Goal: Task Accomplishment & Management: Use online tool/utility

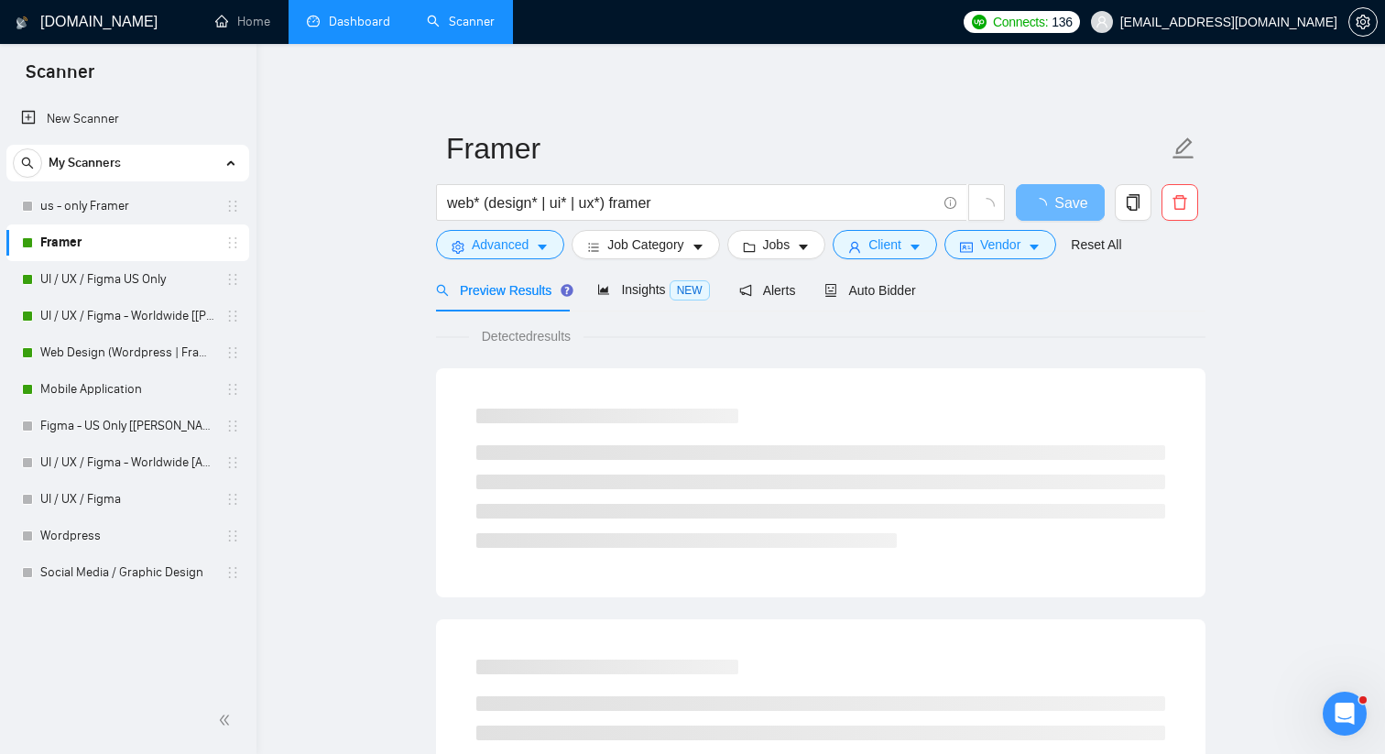
click at [344, 20] on link "Dashboard" at bounding box center [348, 22] width 83 height 16
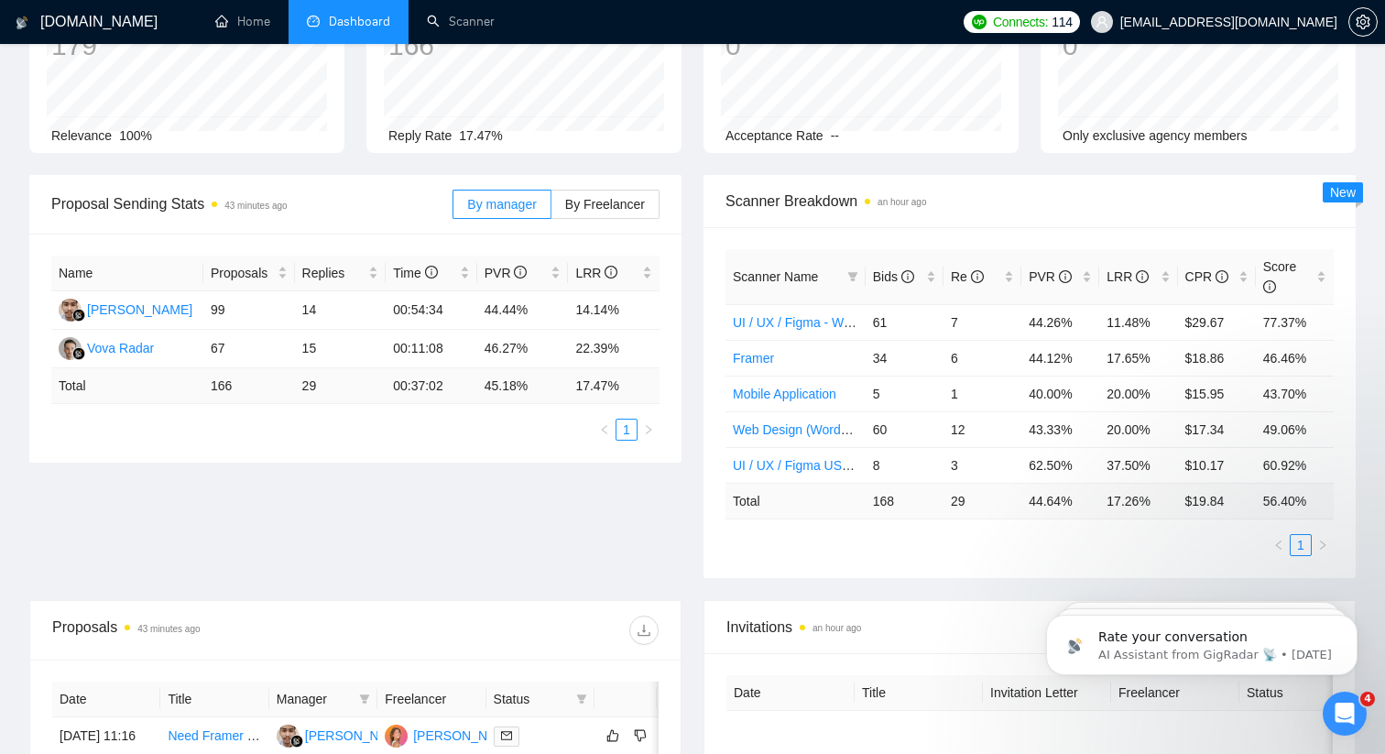
scroll to position [147, 0]
click at [972, 268] on span "Re" at bounding box center [975, 277] width 49 height 20
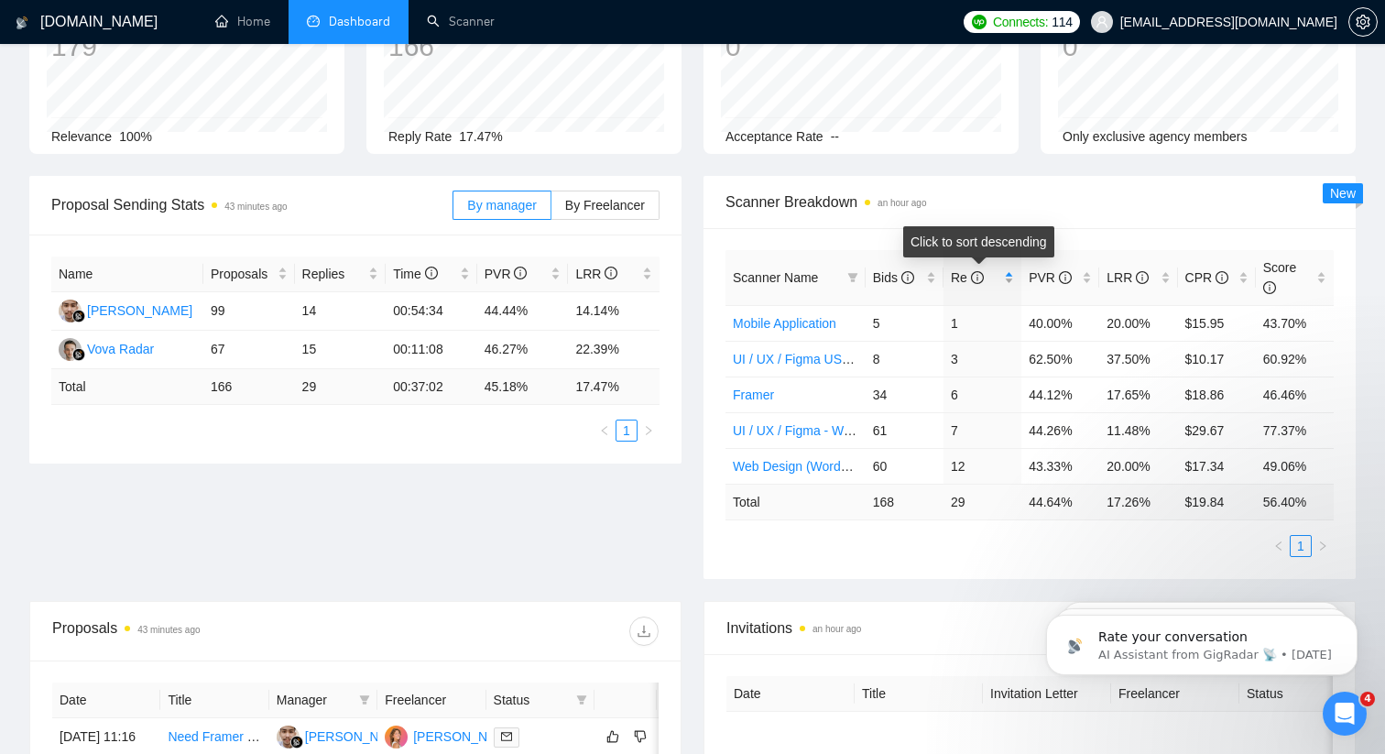
click at [972, 268] on span "Re" at bounding box center [975, 277] width 49 height 20
click at [1306, 546] on link "1" at bounding box center [1300, 546] width 20 height 20
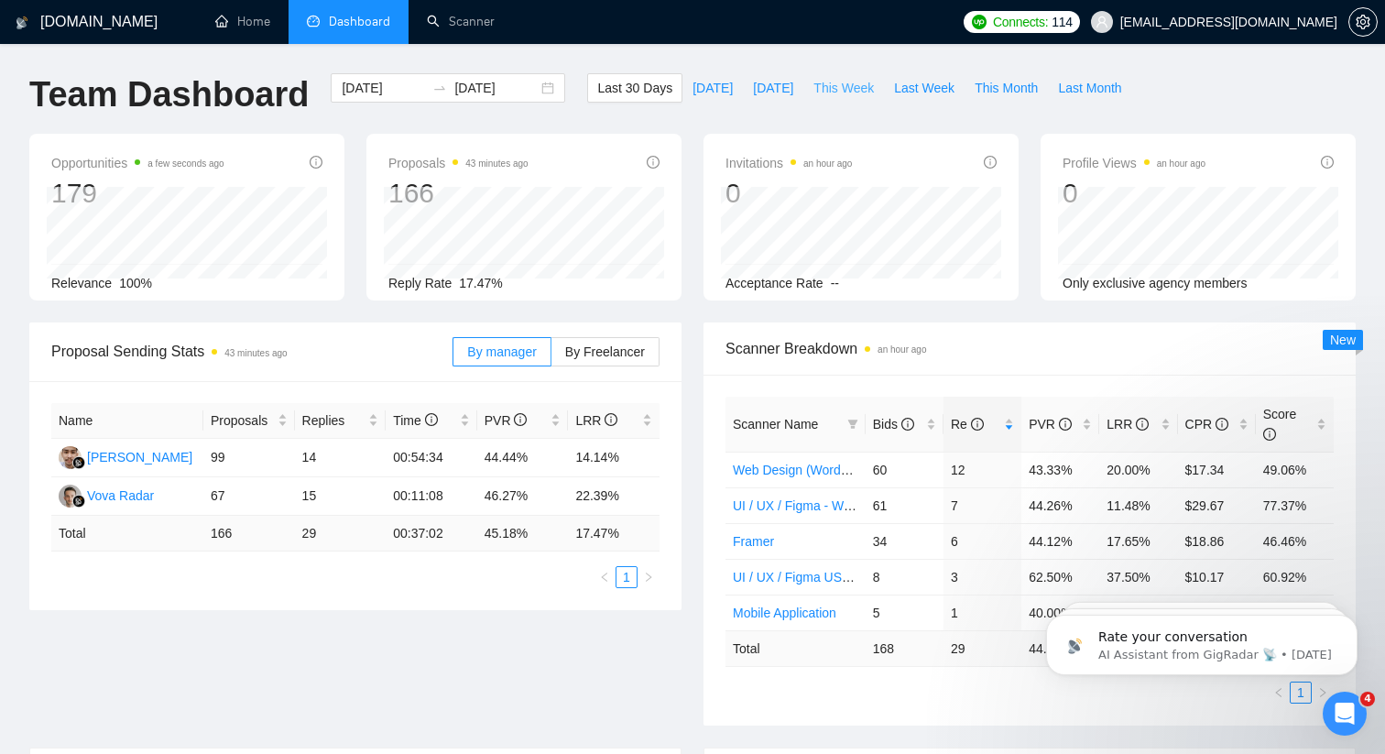
click at [846, 91] on span "This Week" at bounding box center [843, 88] width 60 height 20
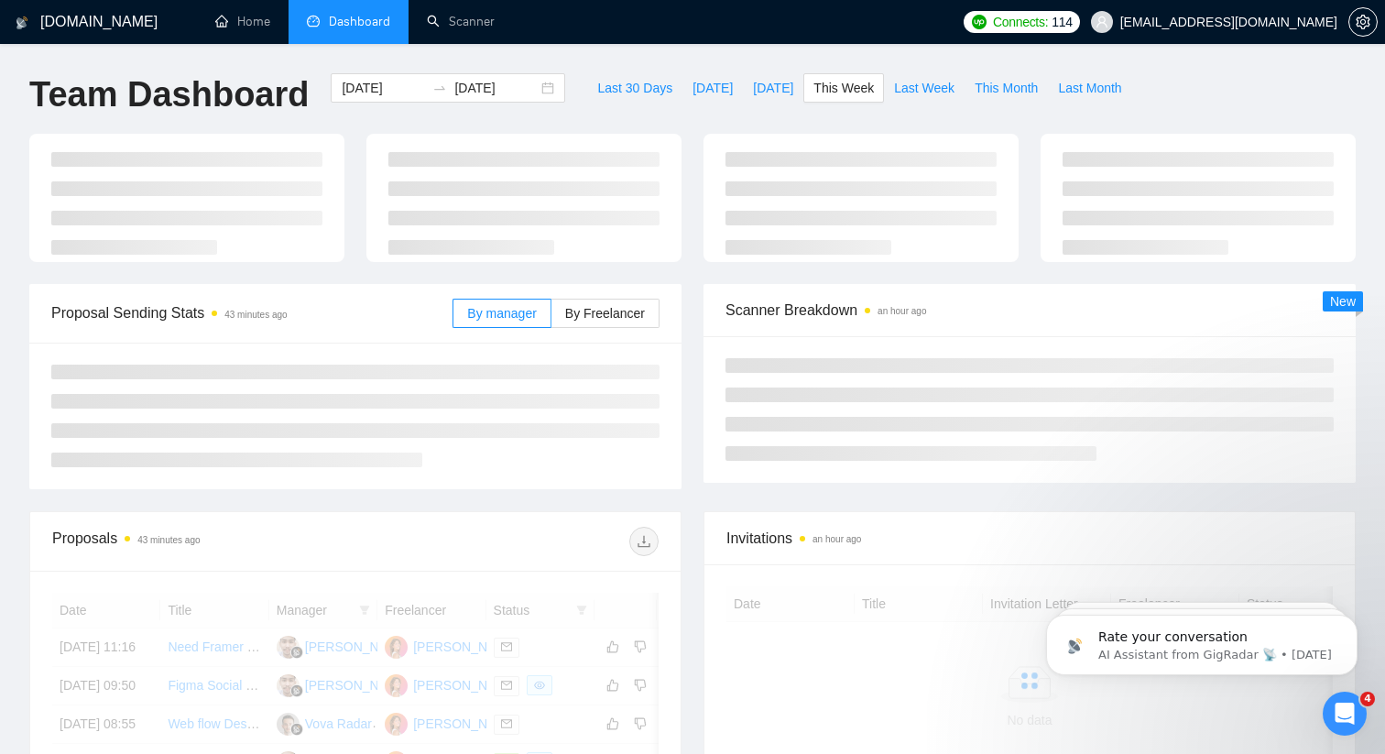
type input "2025-09-29"
type input "2025-10-05"
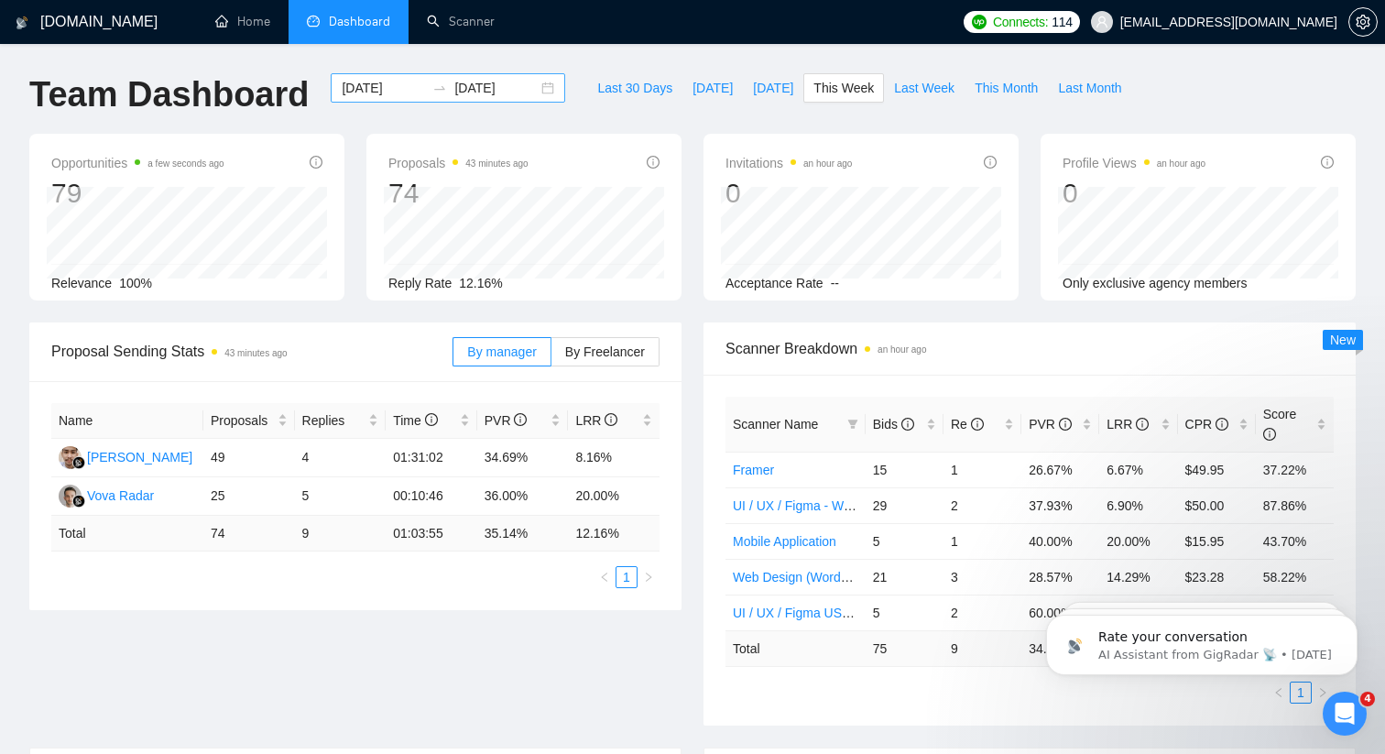
click at [528, 84] on div "2025-09-29 2025-10-05" at bounding box center [448, 87] width 234 height 29
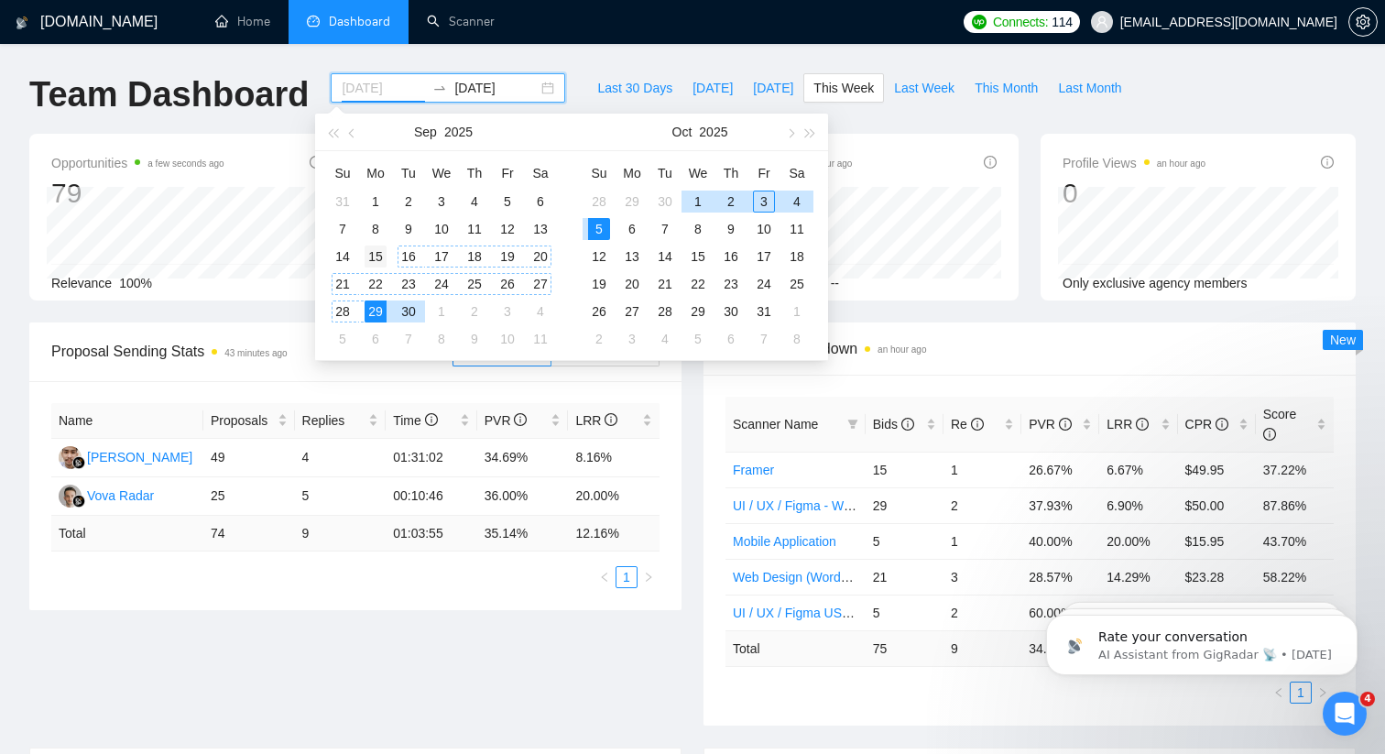
type input "2025-09-15"
click at [382, 254] on div "15" at bounding box center [375, 256] width 22 height 22
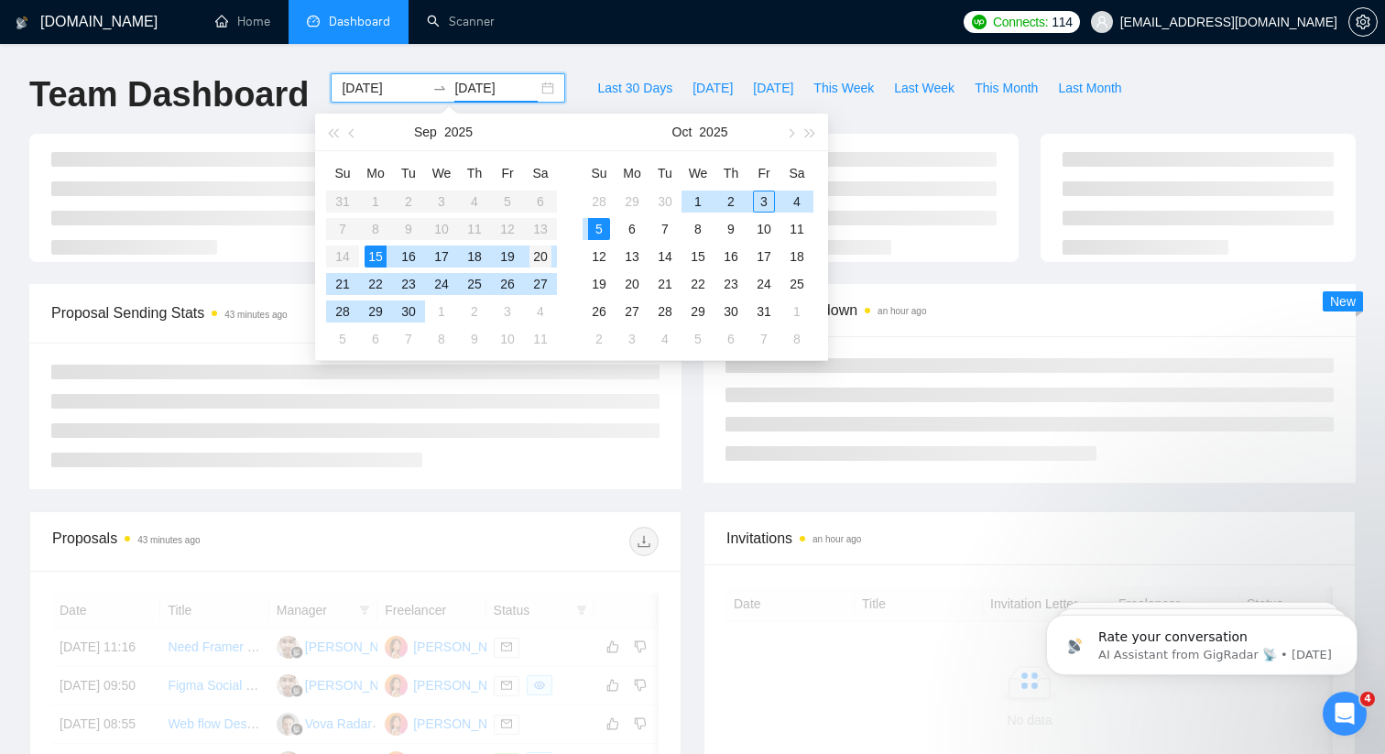
type input "[DATE]"
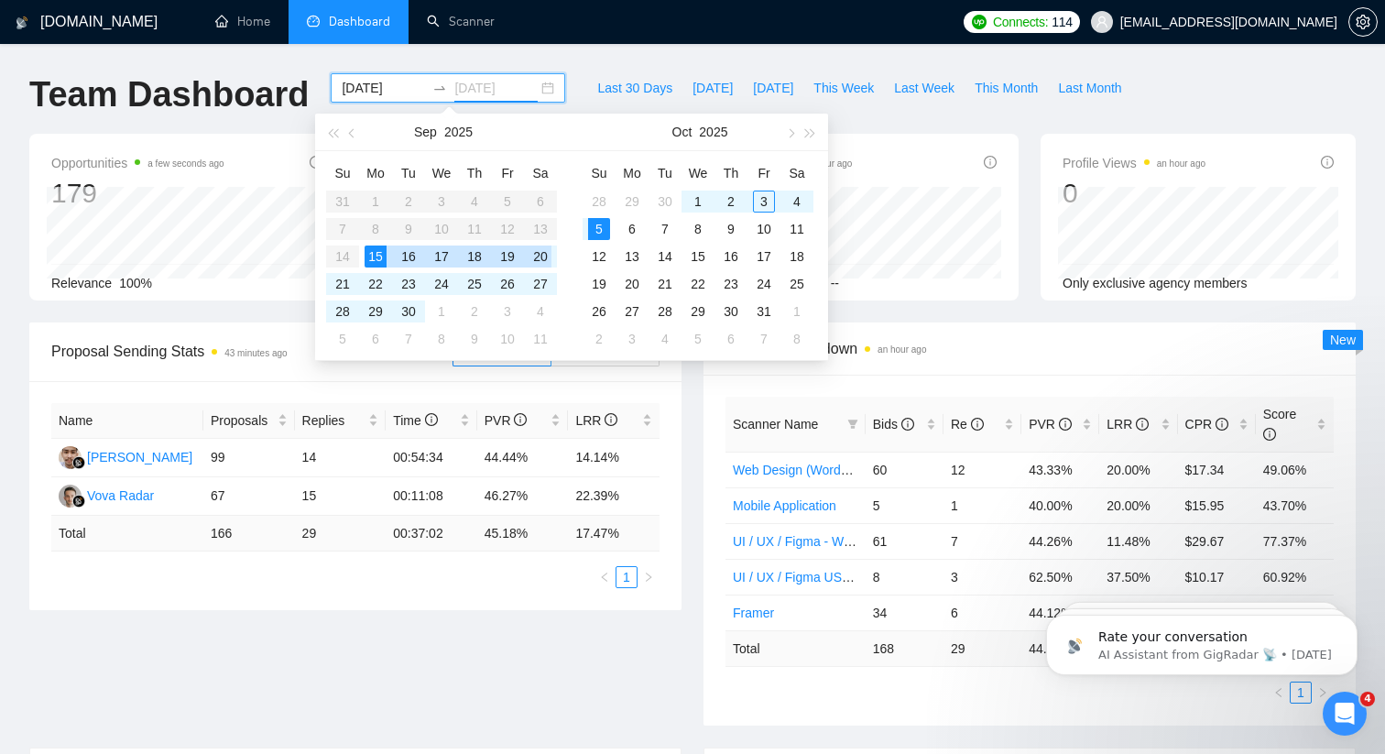
click at [541, 253] on div "20" at bounding box center [540, 256] width 22 height 22
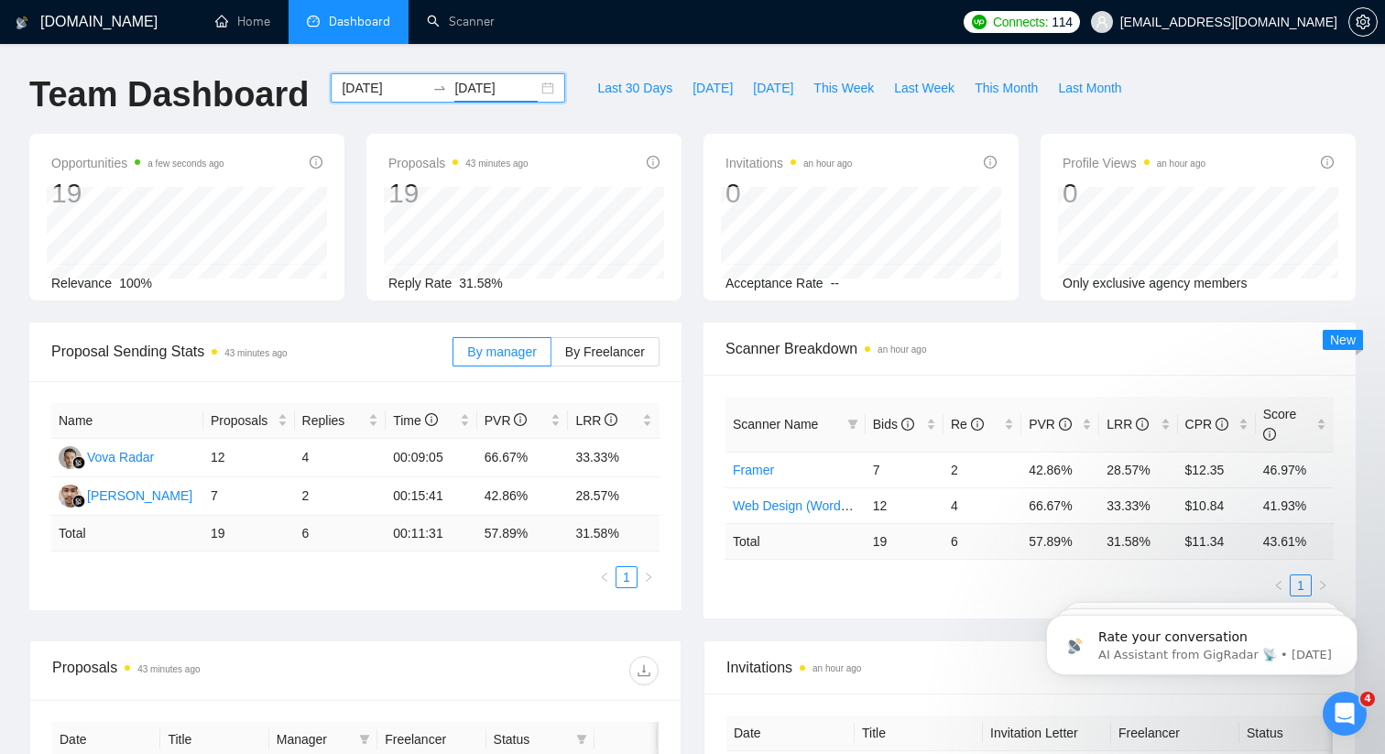
click at [530, 93] on div "2025-09-15 2025-09-20" at bounding box center [448, 87] width 234 height 29
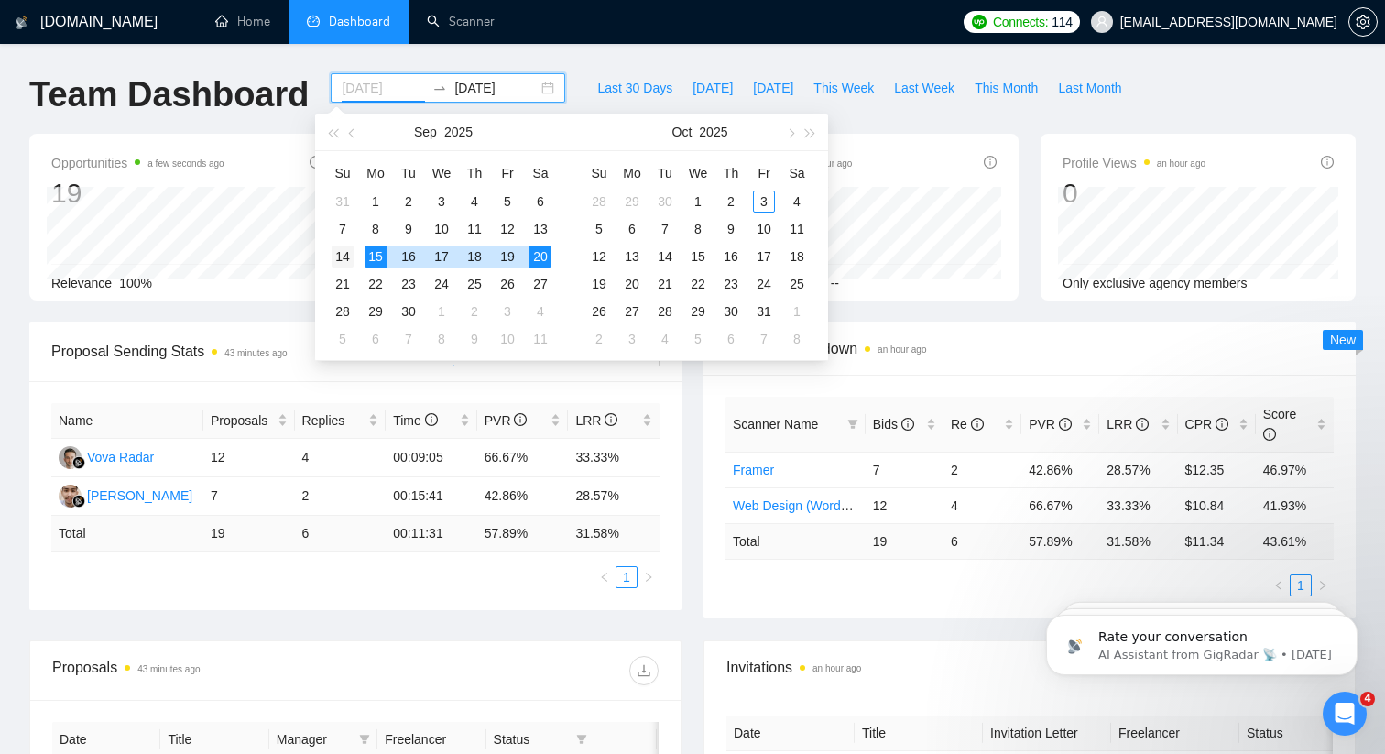
type input "2025-09-14"
click at [347, 256] on div "14" at bounding box center [342, 256] width 22 height 22
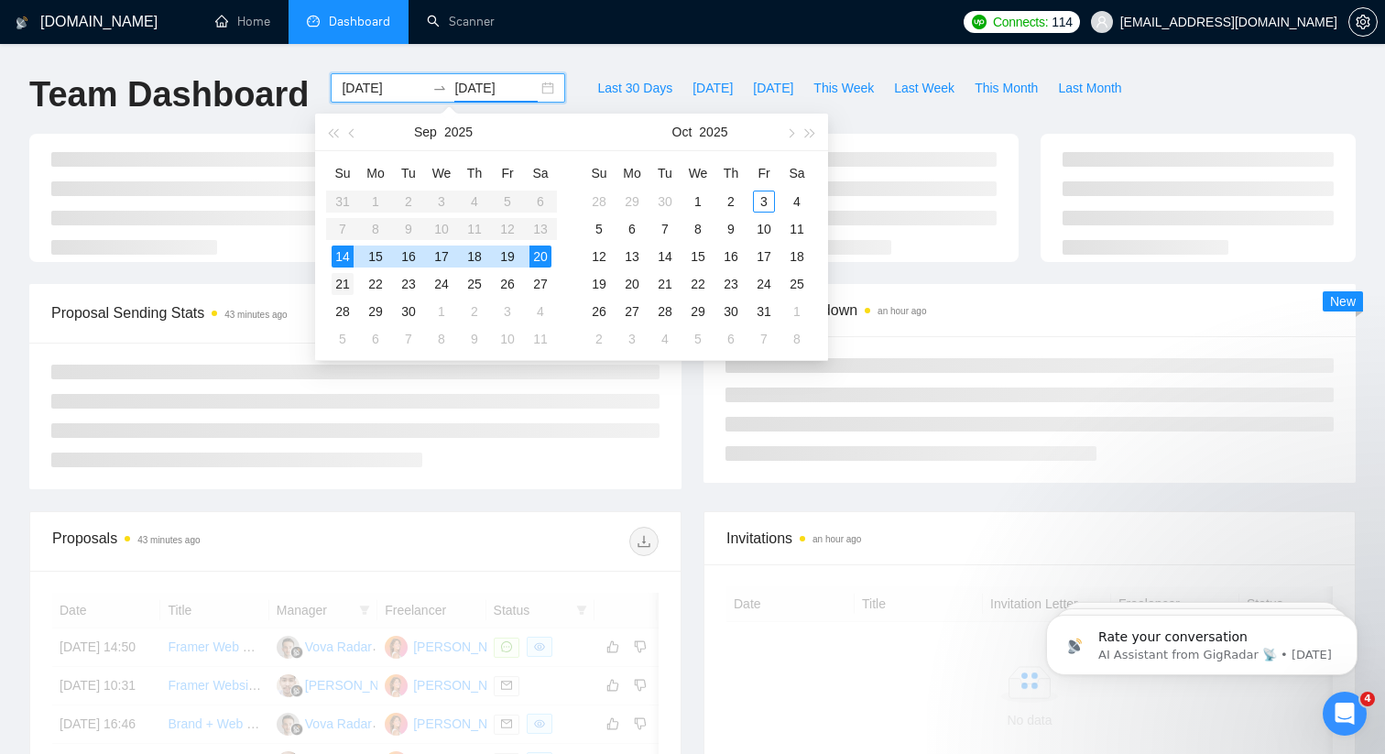
type input "2025-09-21"
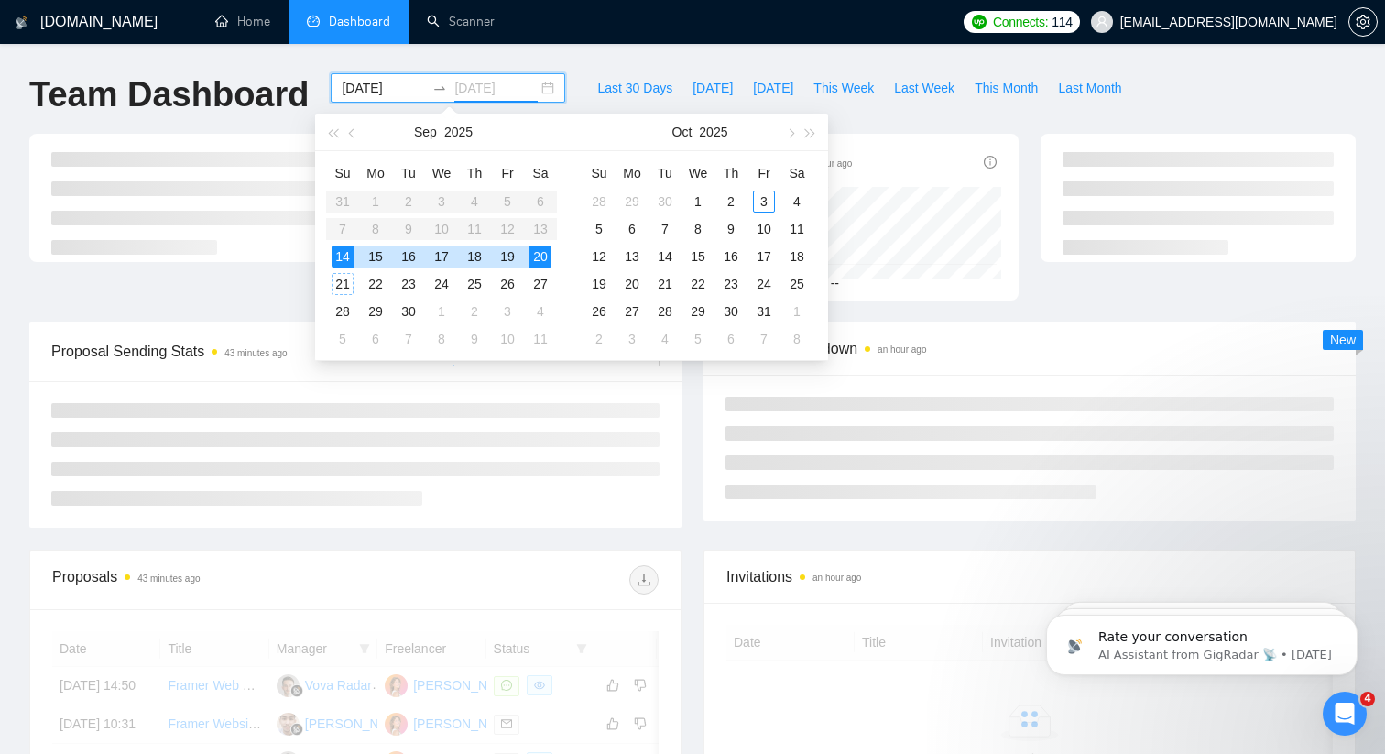
click at [342, 278] on div "21" at bounding box center [342, 284] width 22 height 22
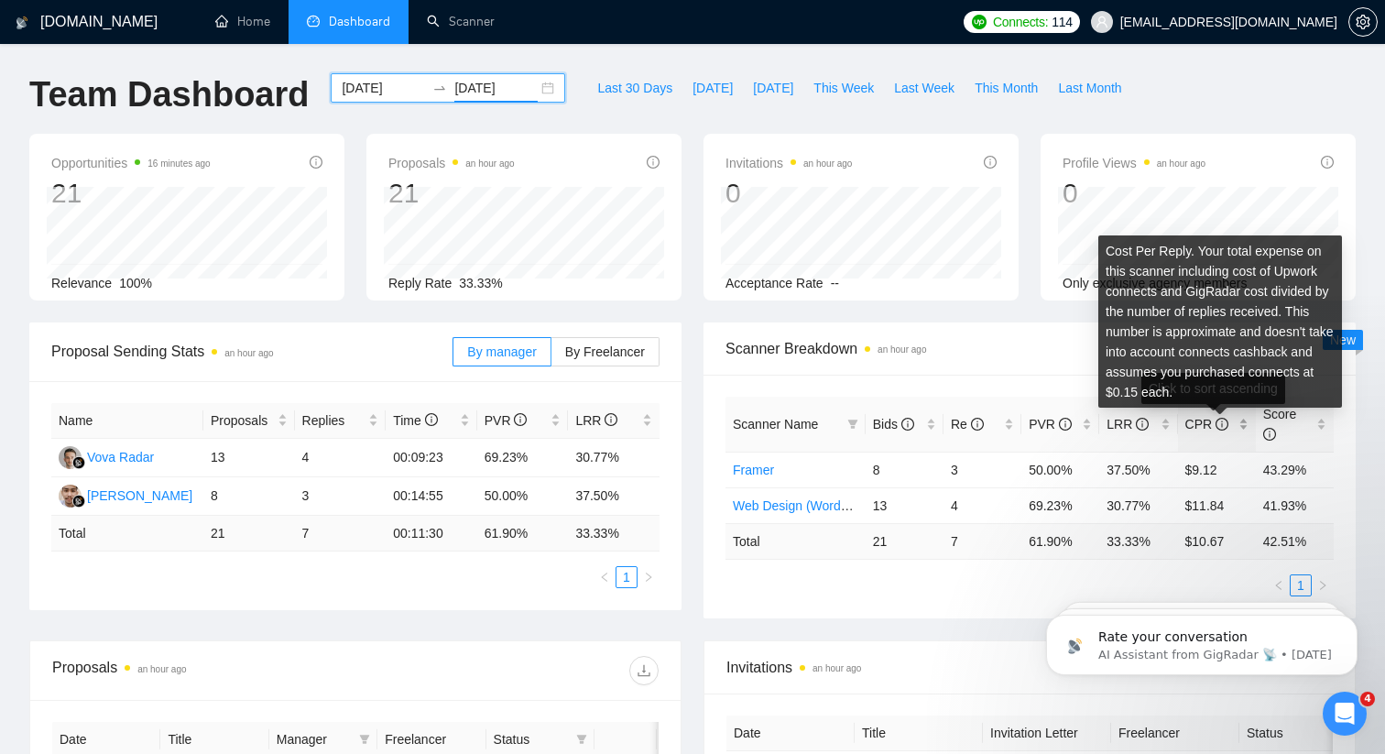
click at [1217, 422] on icon "info-circle" at bounding box center [1221, 424] width 13 height 13
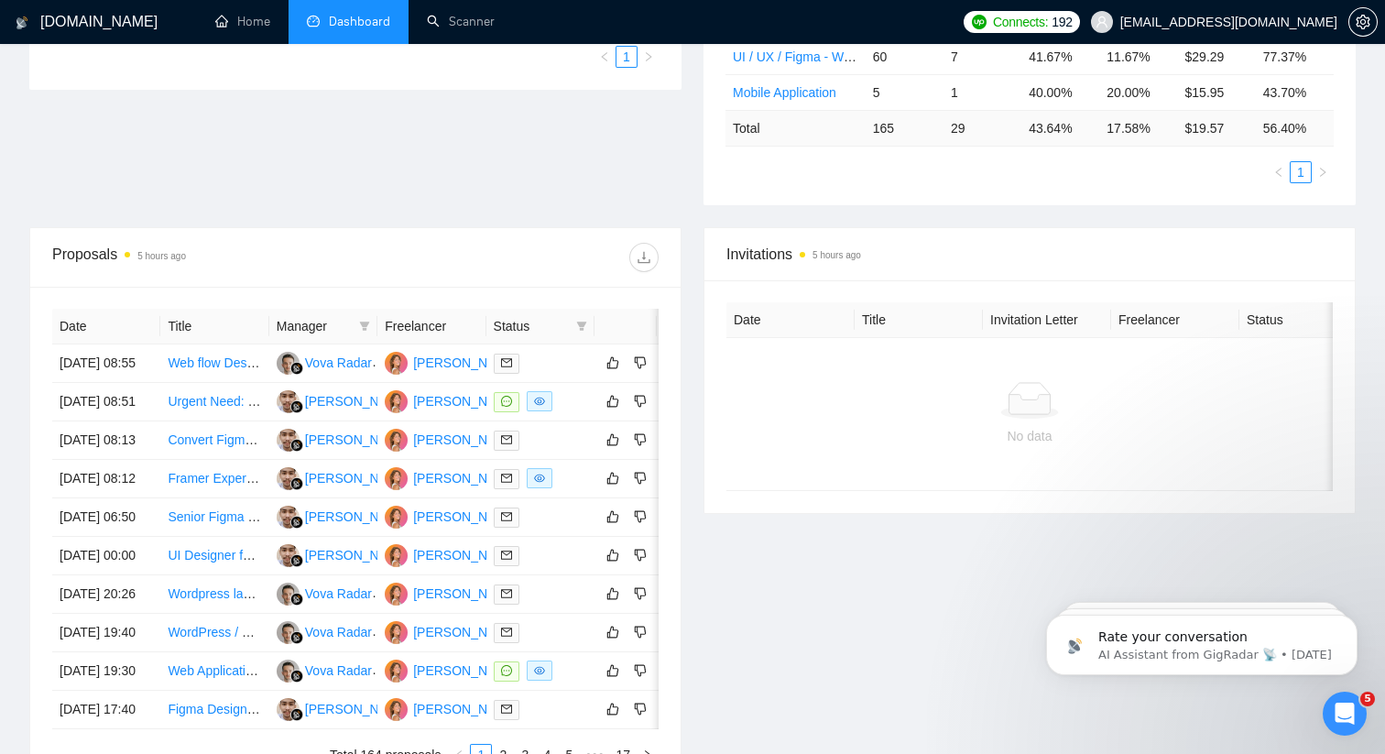
scroll to position [892, 0]
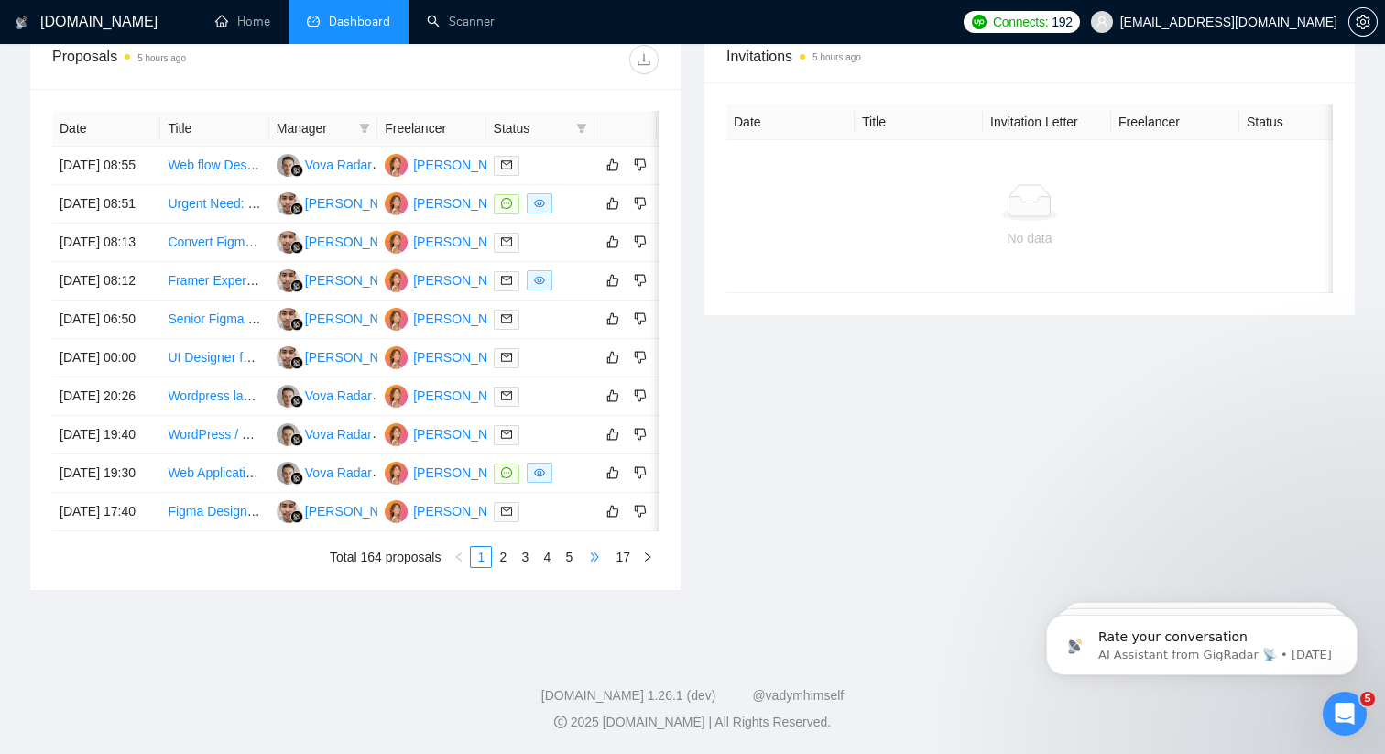
click at [592, 555] on span "•••" at bounding box center [594, 557] width 29 height 22
click at [625, 562] on link "17" at bounding box center [623, 557] width 26 height 20
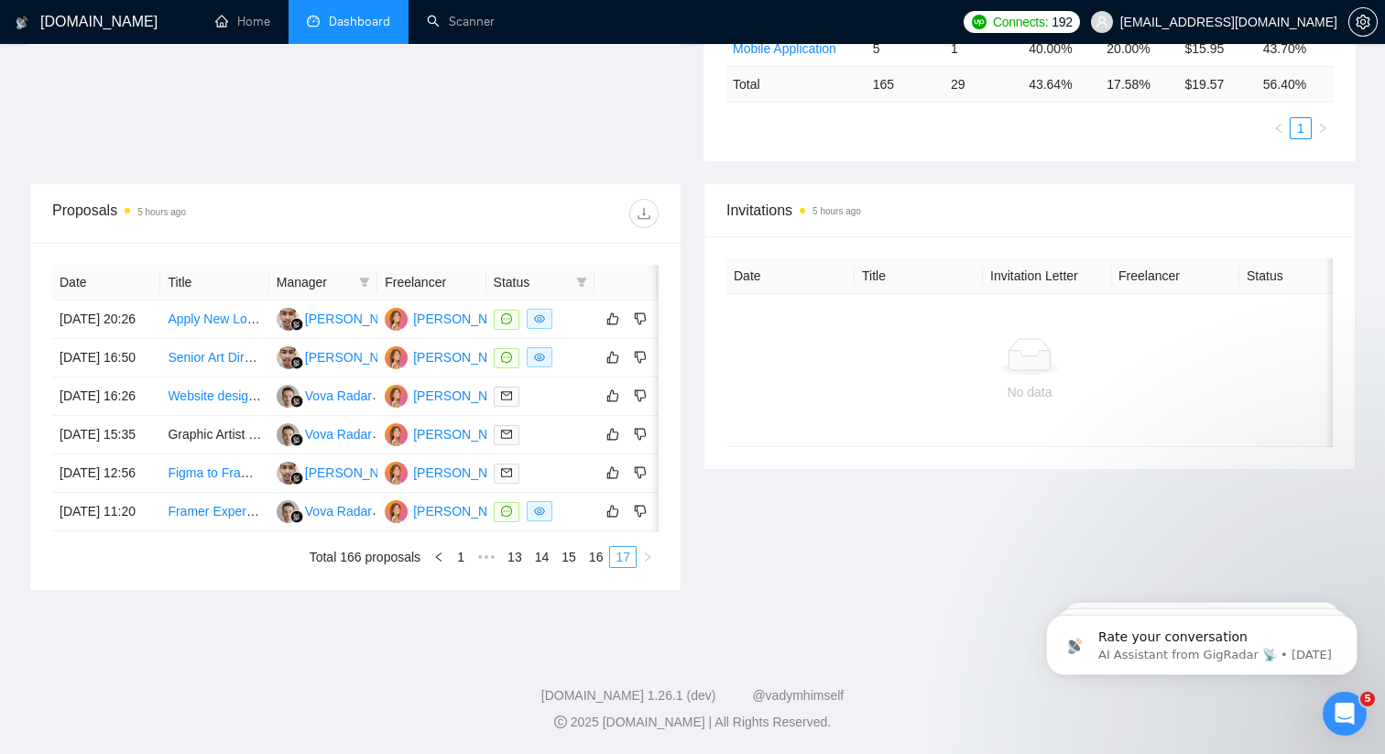
scroll to position [668, 0]
click at [591, 561] on link "16" at bounding box center [596, 557] width 26 height 20
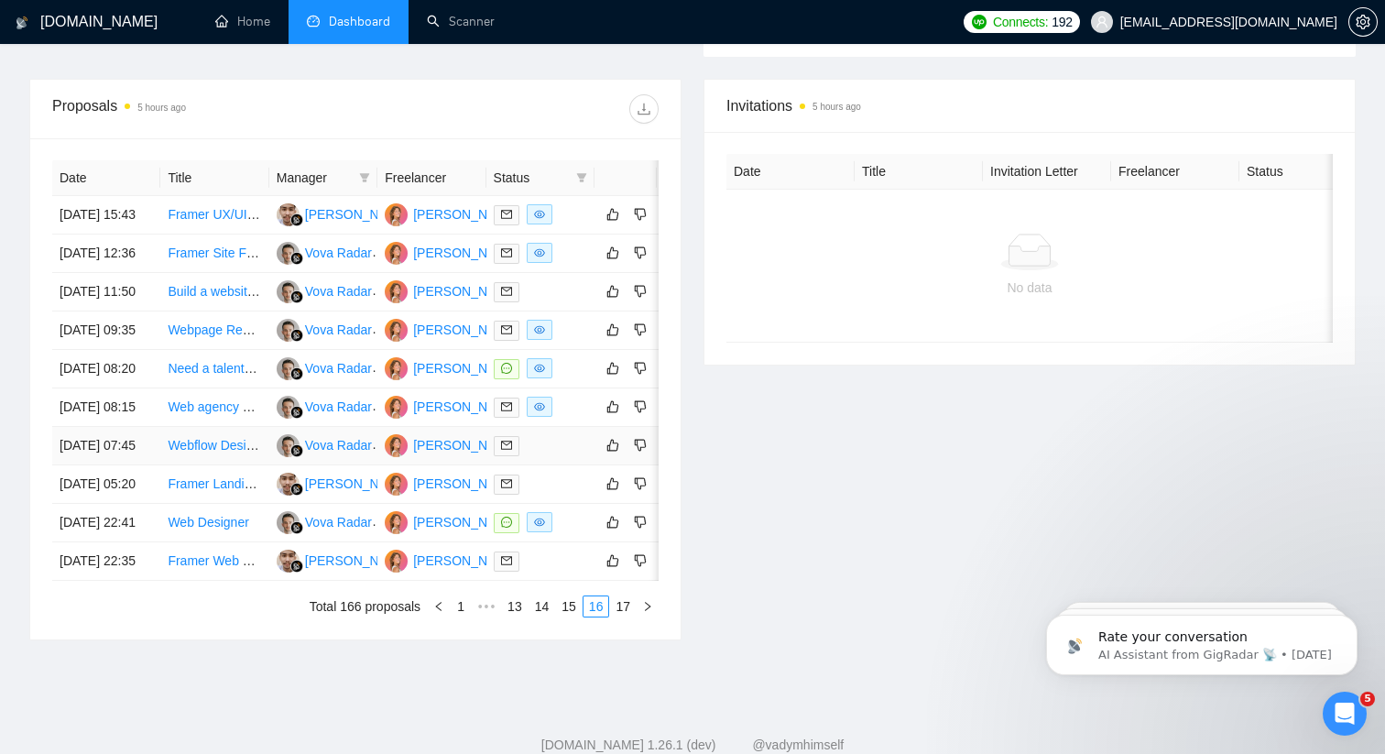
scroll to position [892, 0]
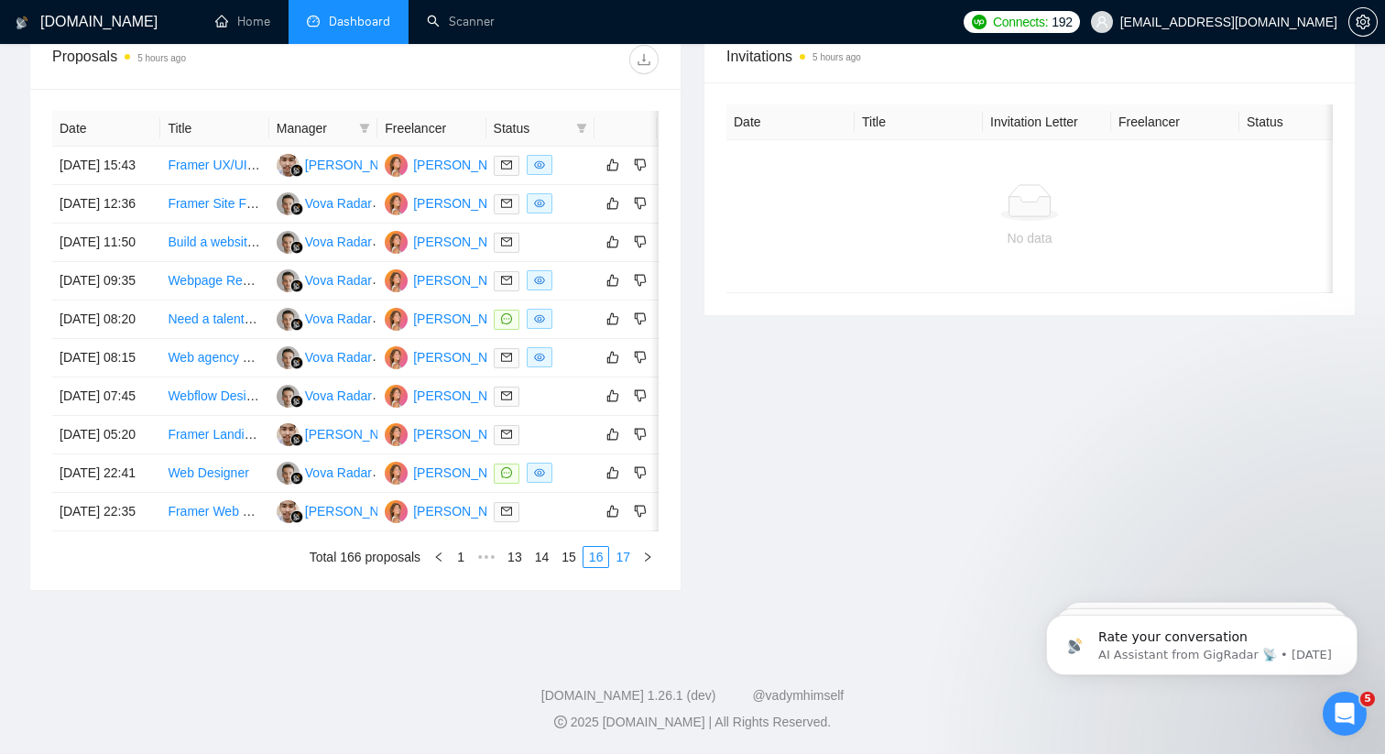
click at [624, 555] on link "17" at bounding box center [623, 557] width 26 height 20
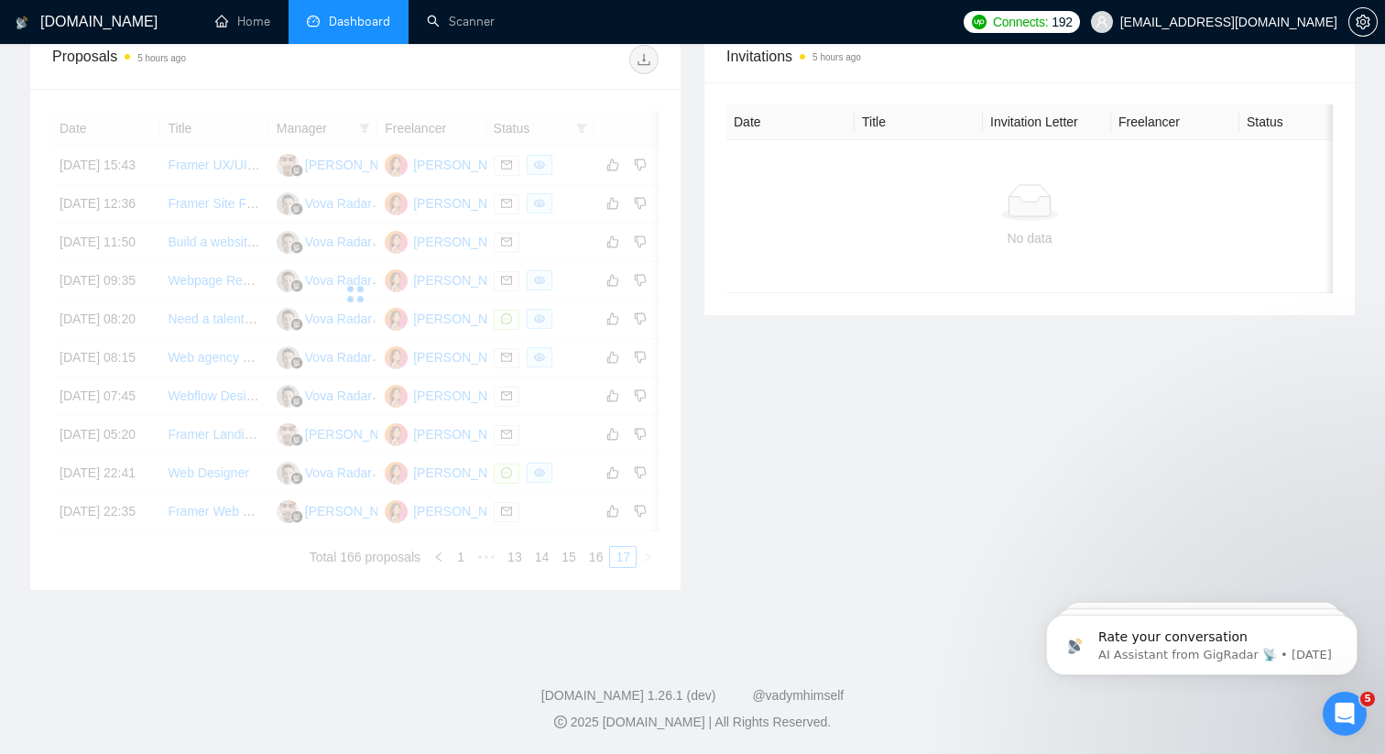
scroll to position [668, 0]
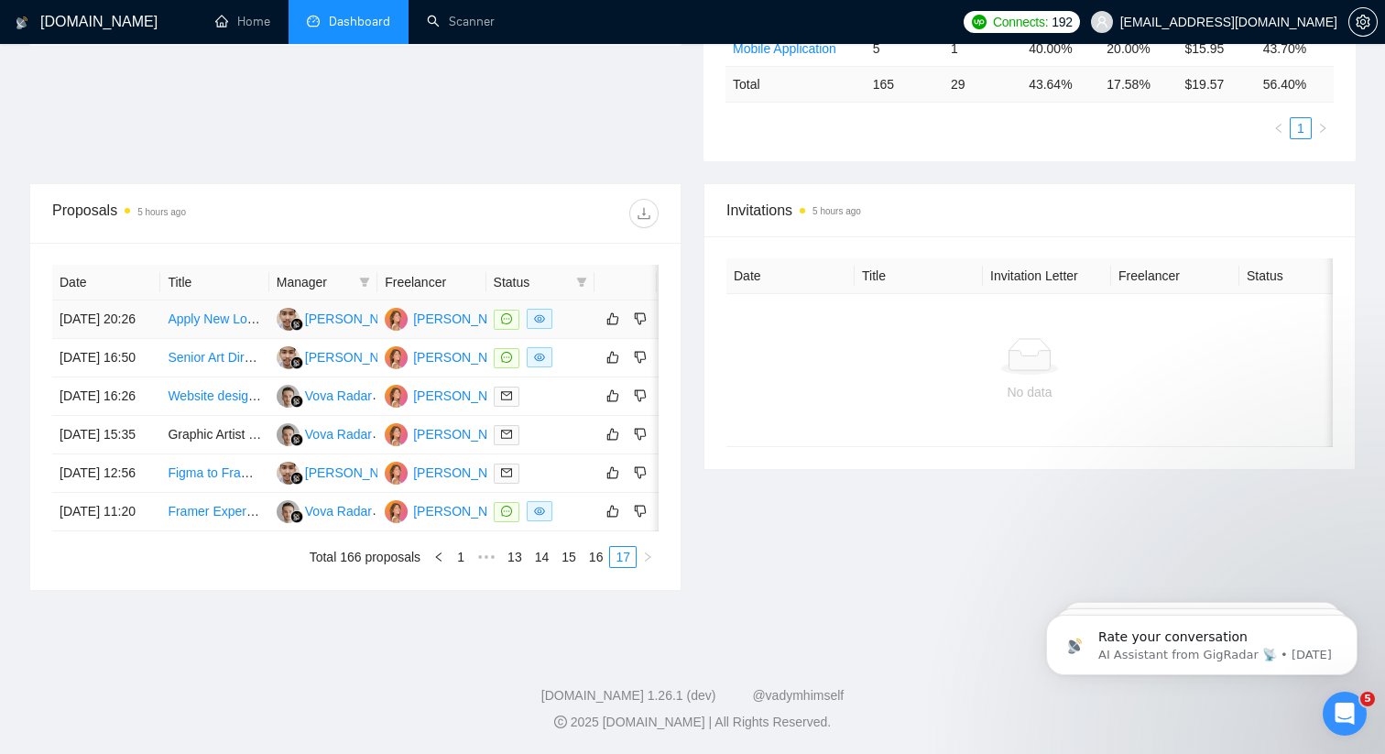
click at [232, 311] on link "Apply New Logo & Brand Colors to Existing Website (Interim Refresh for [DOMAIN_…" at bounding box center [428, 318] width 521 height 15
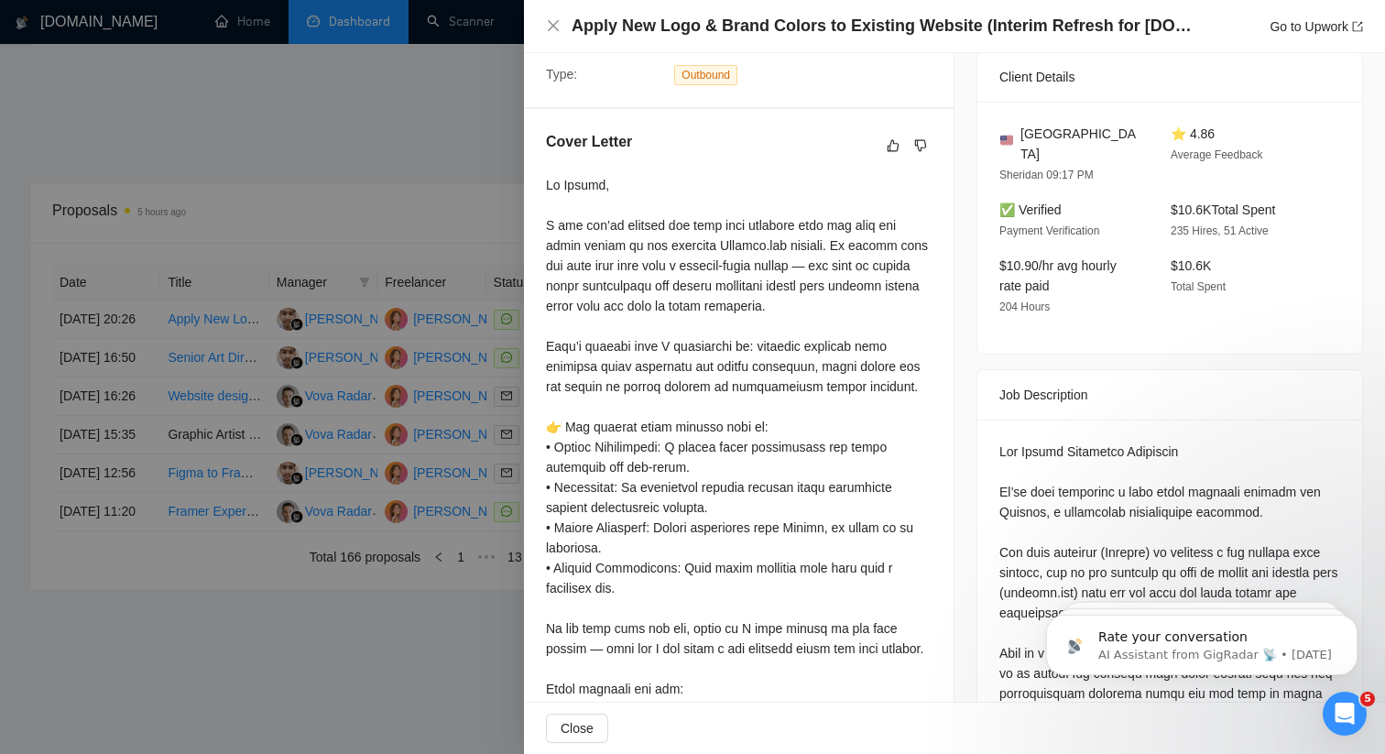
scroll to position [0, 0]
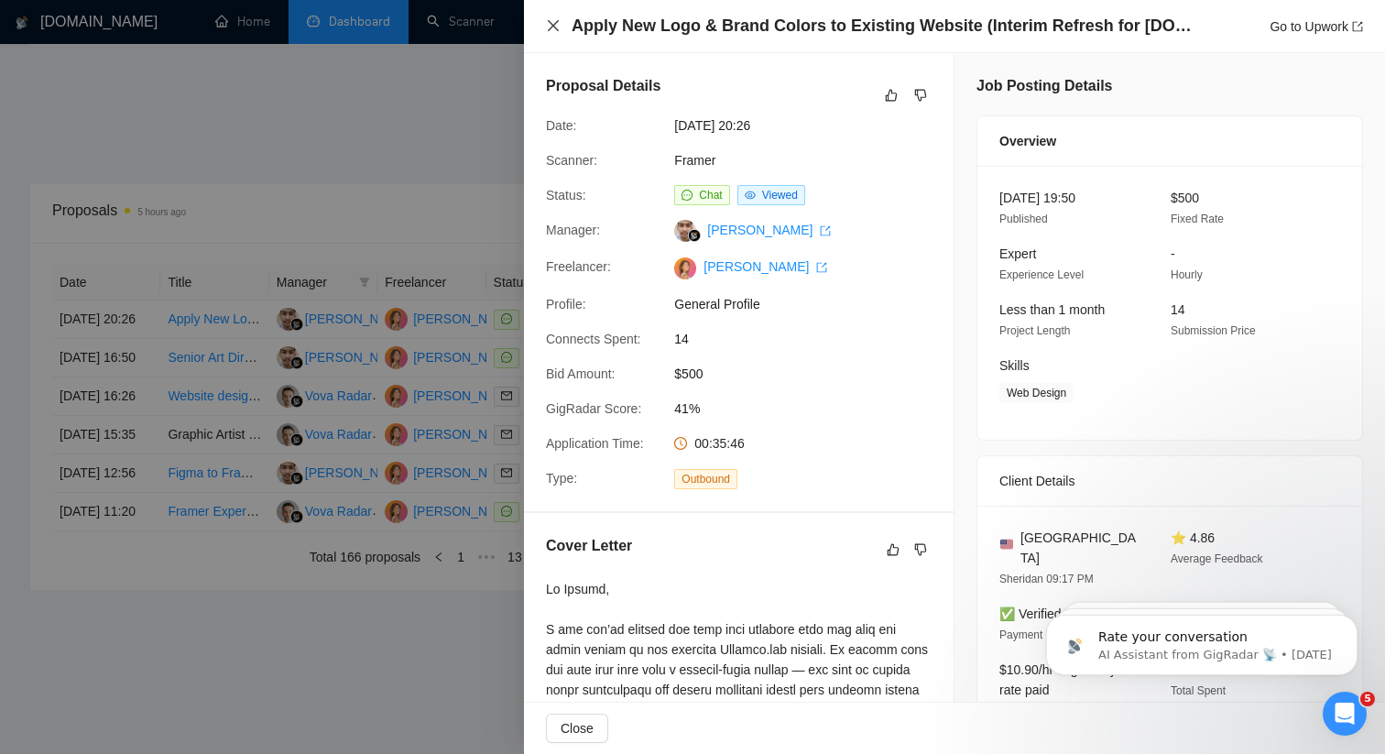
click at [549, 25] on icon "close" at bounding box center [553, 25] width 15 height 15
